Goal: Find specific page/section: Find specific page/section

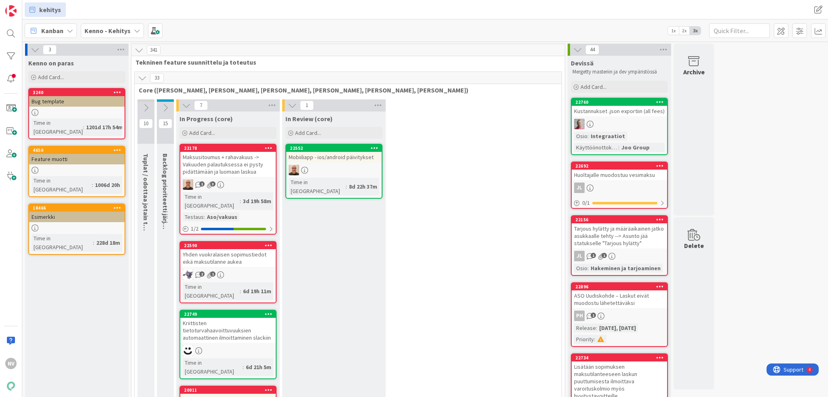
click at [134, 30] on icon at bounding box center [137, 30] width 6 height 6
type input "k"
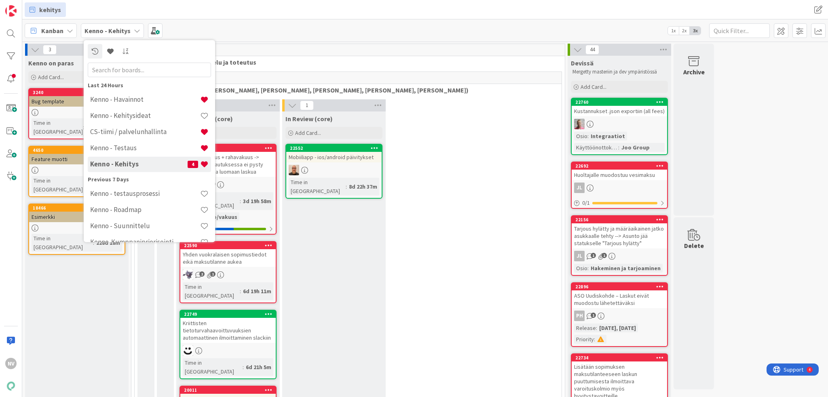
click at [153, 99] on h4 "Kenno - Havainnot" at bounding box center [145, 100] width 110 height 8
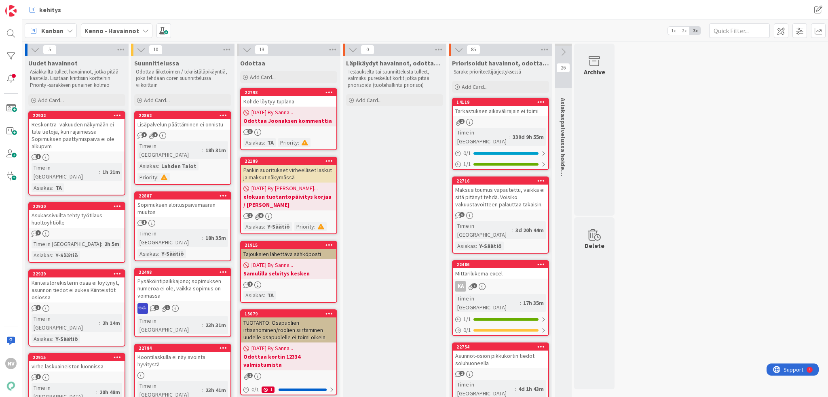
click at [142, 31] on icon at bounding box center [145, 30] width 6 height 6
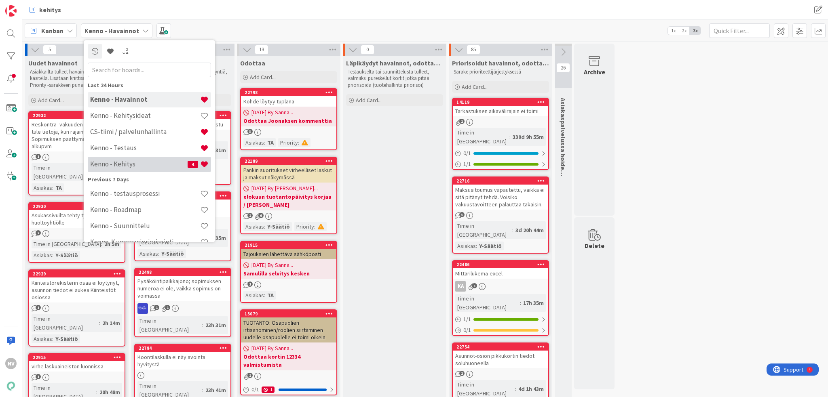
click at [147, 165] on h4 "Kenno - Kehitys" at bounding box center [138, 164] width 97 height 8
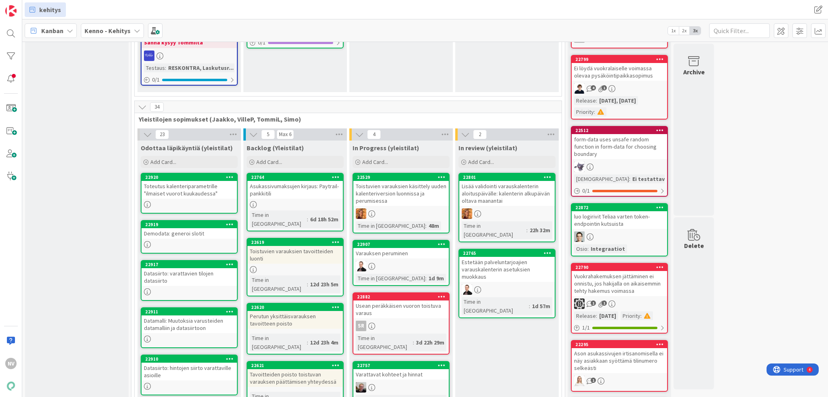
scroll to position [1374, 0]
